Goal: Find specific page/section: Find specific page/section

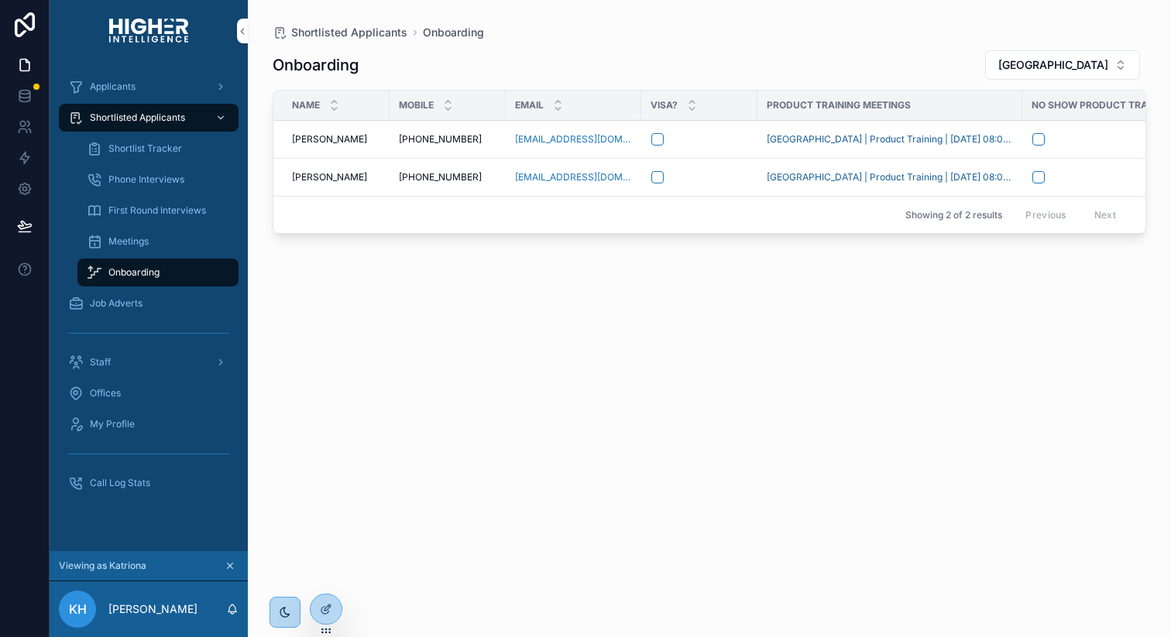
click at [118, 391] on span "Offices" at bounding box center [105, 393] width 31 height 12
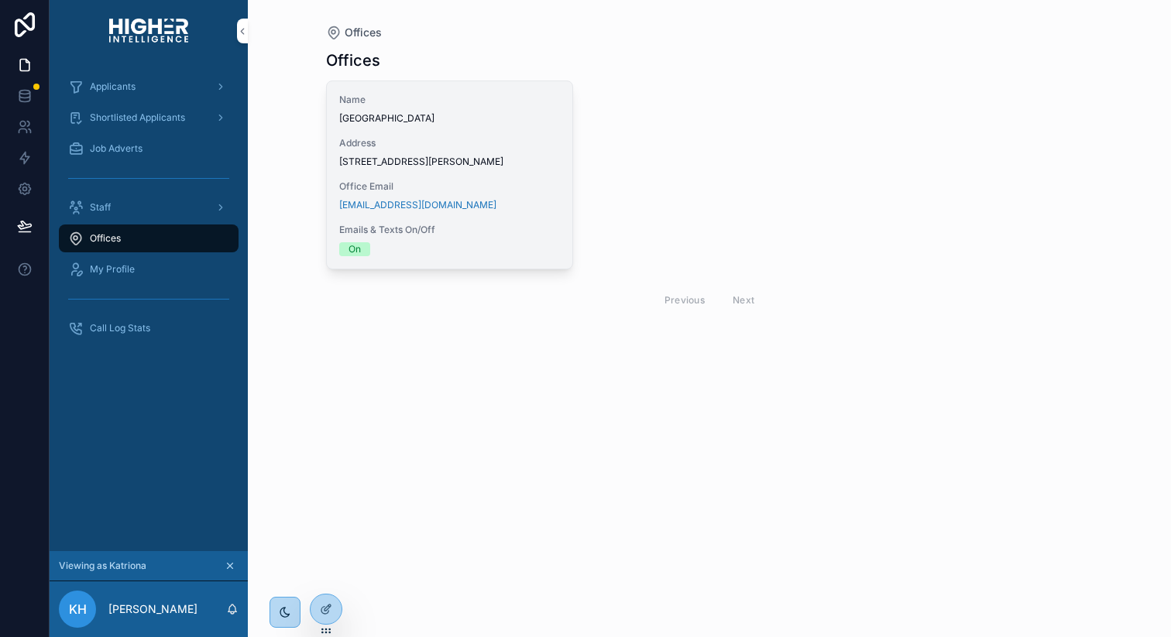
click at [482, 151] on div "Address [STREET_ADDRESS][PERSON_NAME]" at bounding box center [449, 152] width 221 height 31
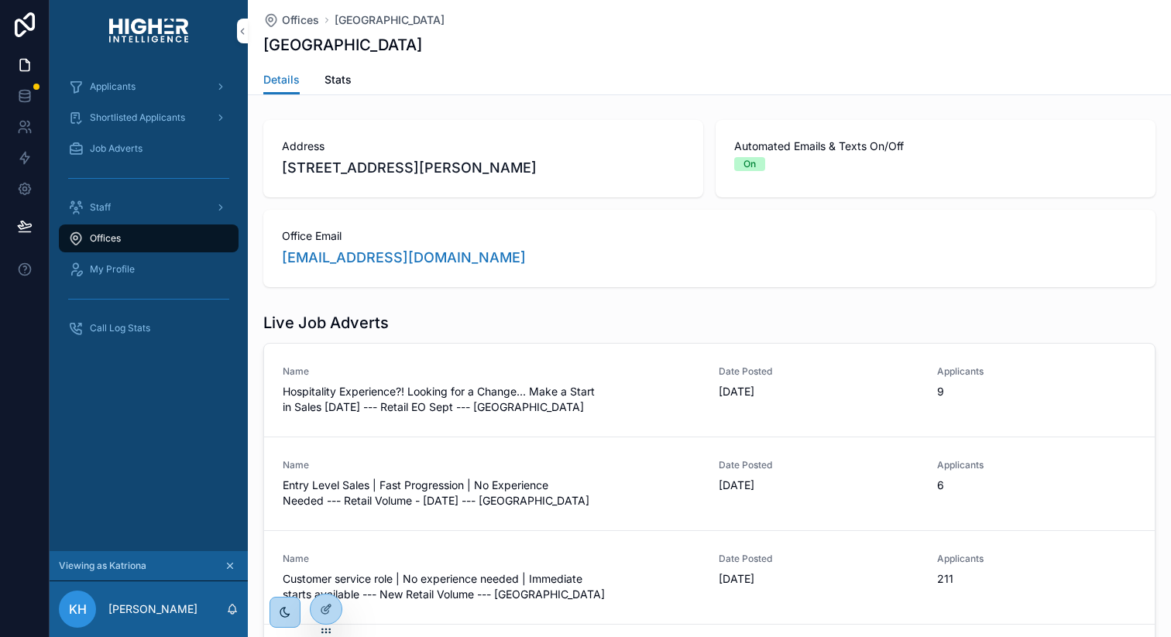
click at [340, 79] on span "Stats" at bounding box center [337, 79] width 27 height 15
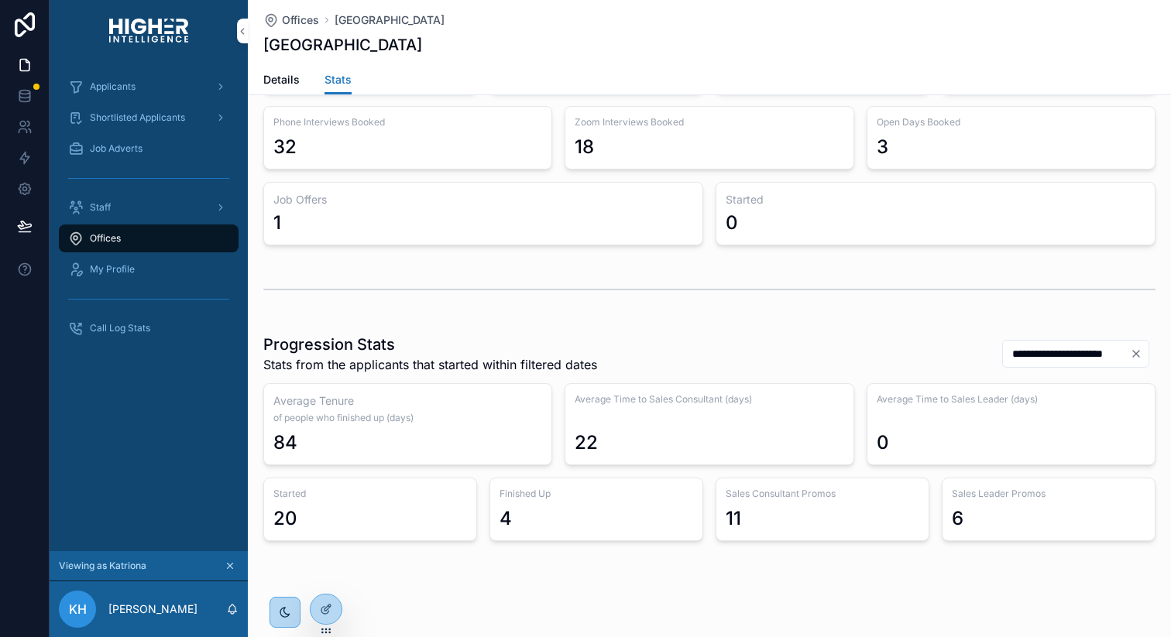
scroll to position [138, 0]
